Goal: Task Accomplishment & Management: Use online tool/utility

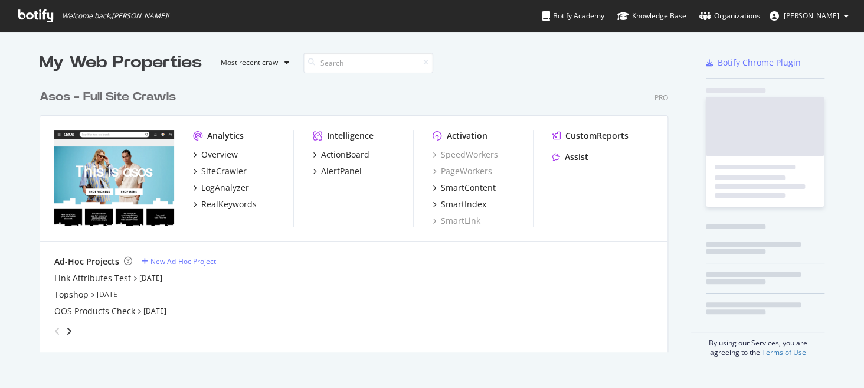
scroll to position [268, 629]
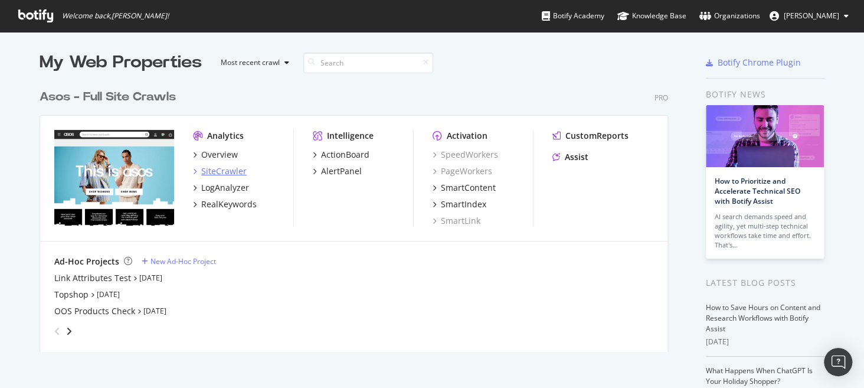
click at [224, 173] on div "SiteCrawler" at bounding box center [223, 171] width 45 height 12
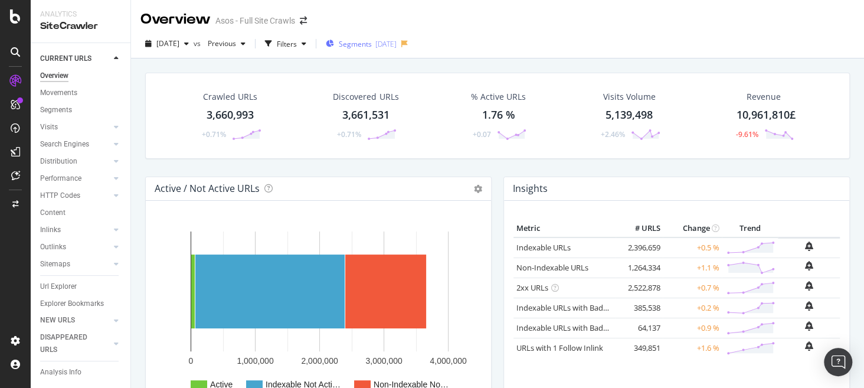
click at [394, 44] on div "2025-09-02" at bounding box center [385, 44] width 21 height 10
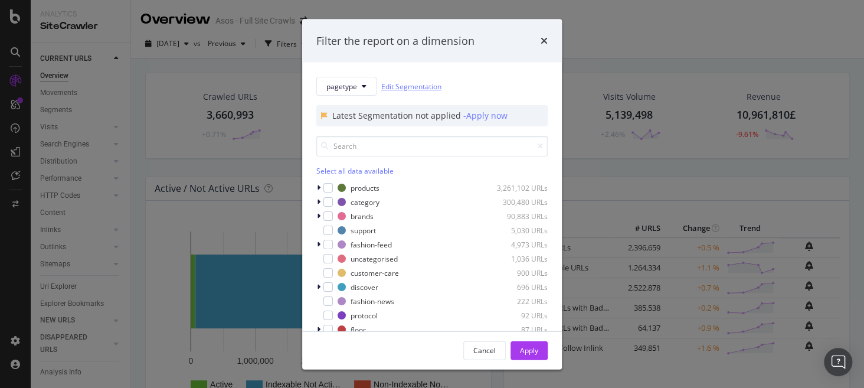
click at [419, 83] on link "Edit Segmentation" at bounding box center [411, 86] width 60 height 12
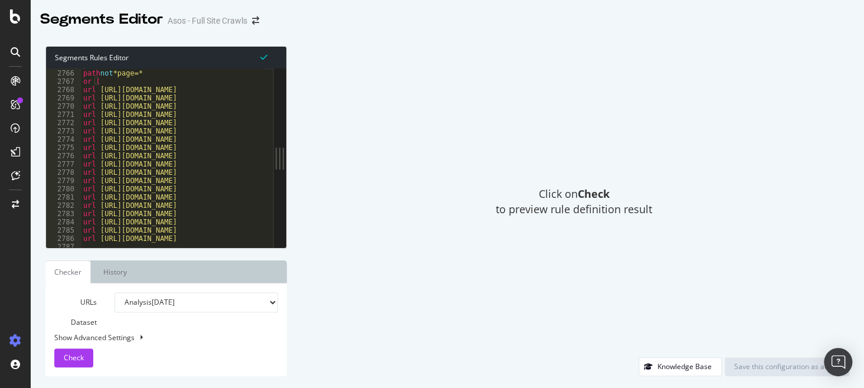
scroll to position [19171, 0]
click at [129, 339] on div "Show Advanced Settings" at bounding box center [157, 337] width 224 height 10
select select "5000"
select select "100"
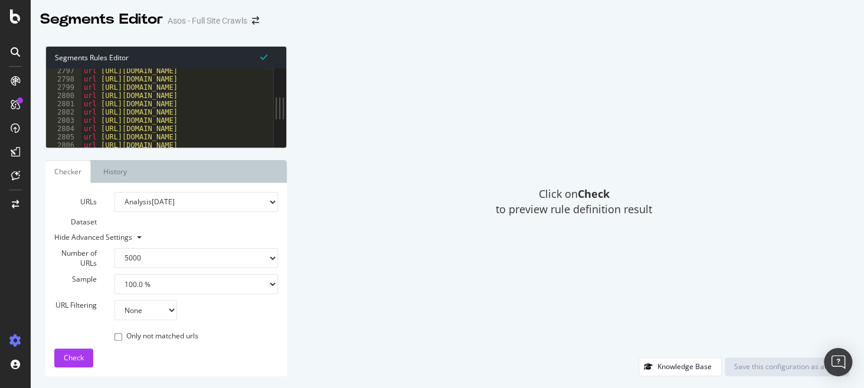
click at [332, 298] on div "Click on Check to preview rule definition result" at bounding box center [574, 201] width 551 height 311
click at [684, 366] on div "Knowledge Base" at bounding box center [685, 366] width 54 height 10
click at [430, 94] on div "Click on Check to preview rule definition result" at bounding box center [574, 201] width 551 height 311
click at [216, 106] on div "url [URL][DOMAIN_NAME] url [URL][DOMAIN_NAME] url [URL][DOMAIN_NAME] url [URL][…" at bounding box center [315, 109] width 468 height 87
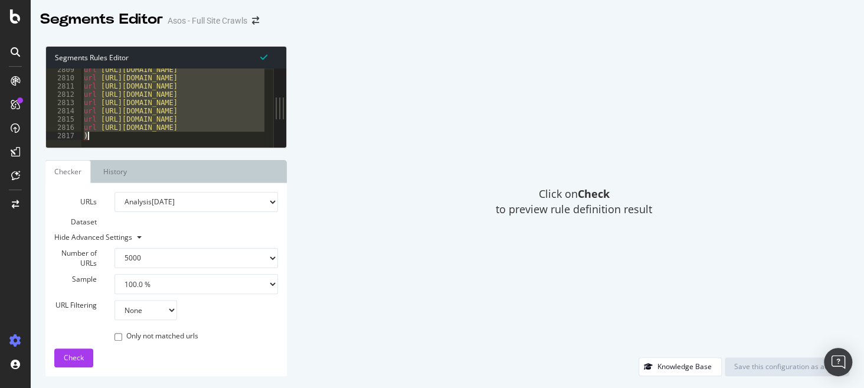
click at [267, 58] on icon at bounding box center [263, 57] width 7 height 8
click at [261, 54] on icon at bounding box center [263, 57] width 7 height 8
click at [223, 107] on div "url [URL][DOMAIN_NAME] url [URL][DOMAIN_NAME] url [URL][DOMAIN_NAME] url [URL][…" at bounding box center [172, 107] width 183 height 79
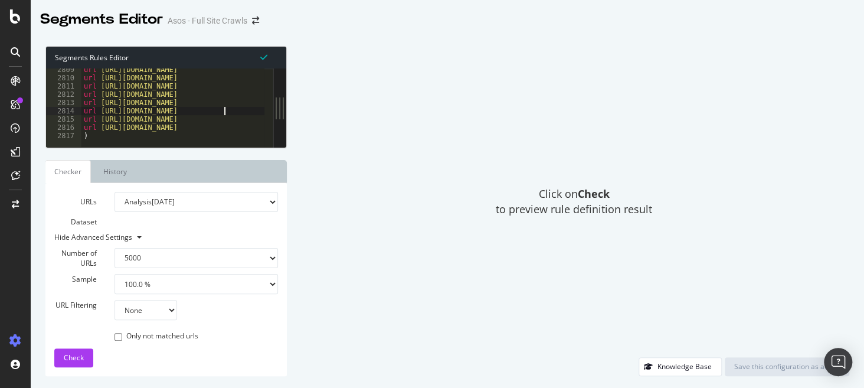
click at [202, 125] on div "url [URL][DOMAIN_NAME] url [URL][DOMAIN_NAME] url [URL][DOMAIN_NAME] url [URL][…" at bounding box center [315, 109] width 468 height 87
type textarea "url [URL][DOMAIN_NAME] )"
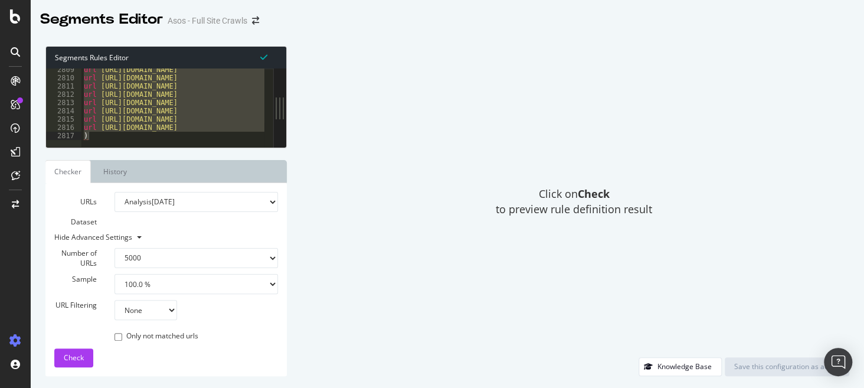
click at [456, 146] on div "Click on Check to preview rule definition result" at bounding box center [574, 201] width 551 height 311
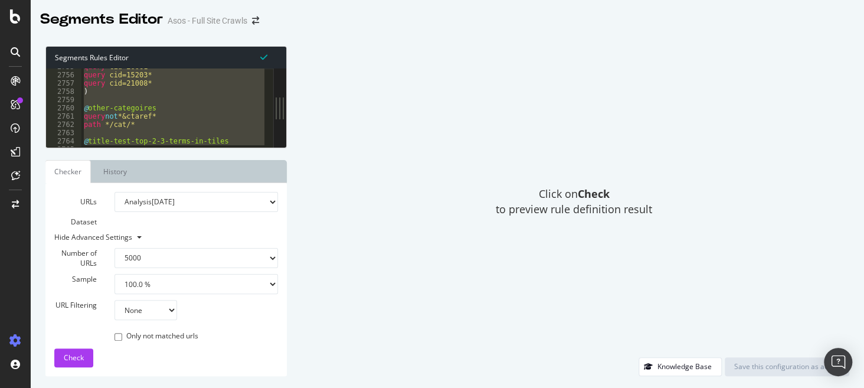
scroll to position [18932, 0]
